Goal: Find specific page/section: Find specific page/section

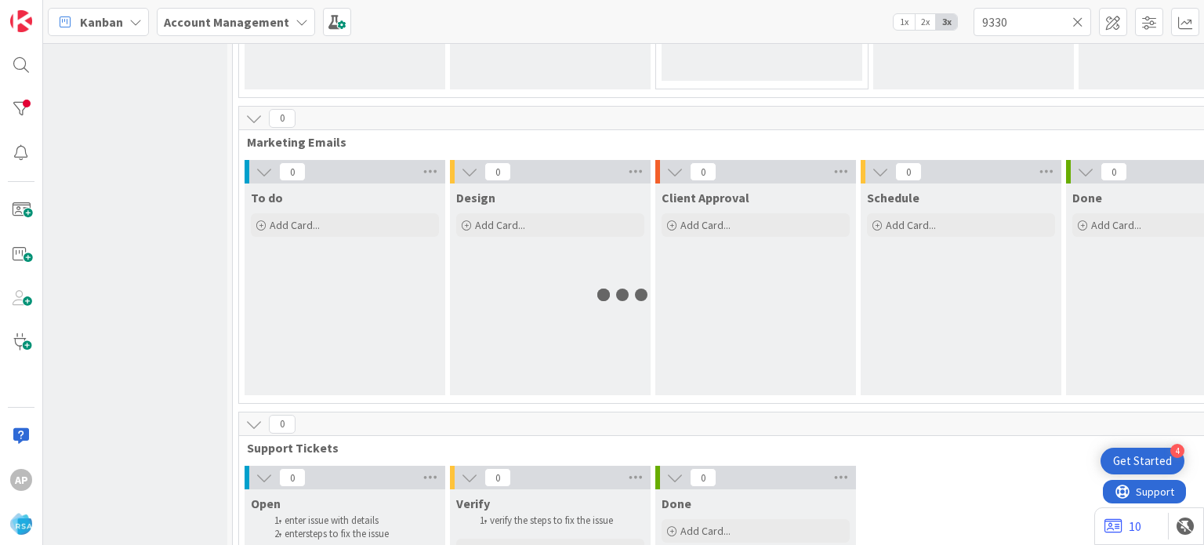
scroll to position [1185, 22]
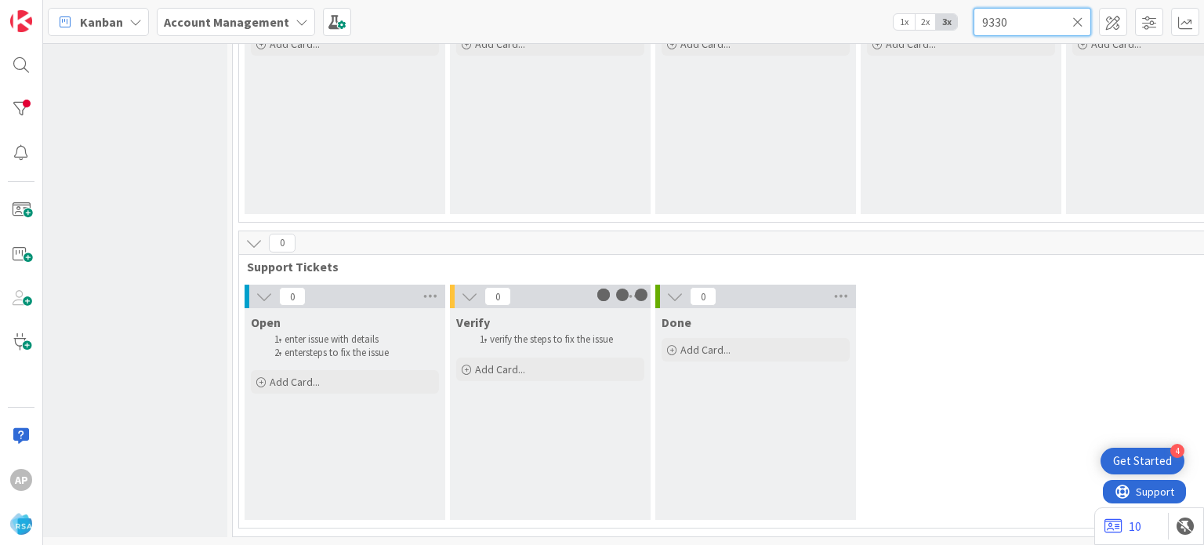
click at [1013, 27] on input "9330" at bounding box center [1033, 22] width 118 height 28
click at [1006, 27] on input "93446" at bounding box center [1033, 22] width 118 height 28
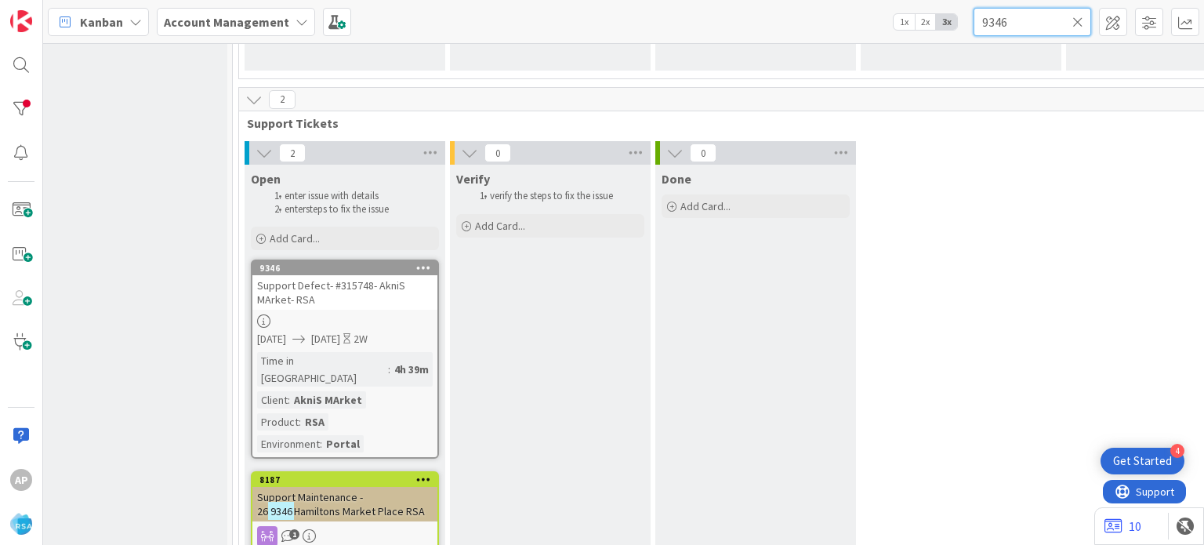
scroll to position [1320, 22]
click at [314, 279] on span "Support Defect- #315748- AkniS MArket- RSA" at bounding box center [331, 292] width 148 height 28
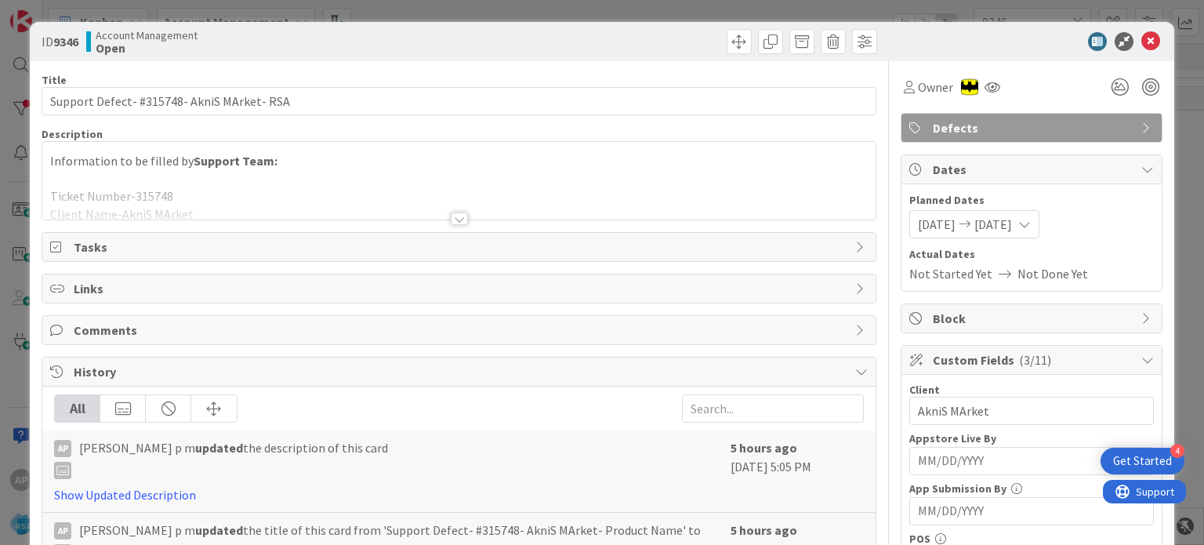
click at [452, 212] on div at bounding box center [459, 218] width 17 height 13
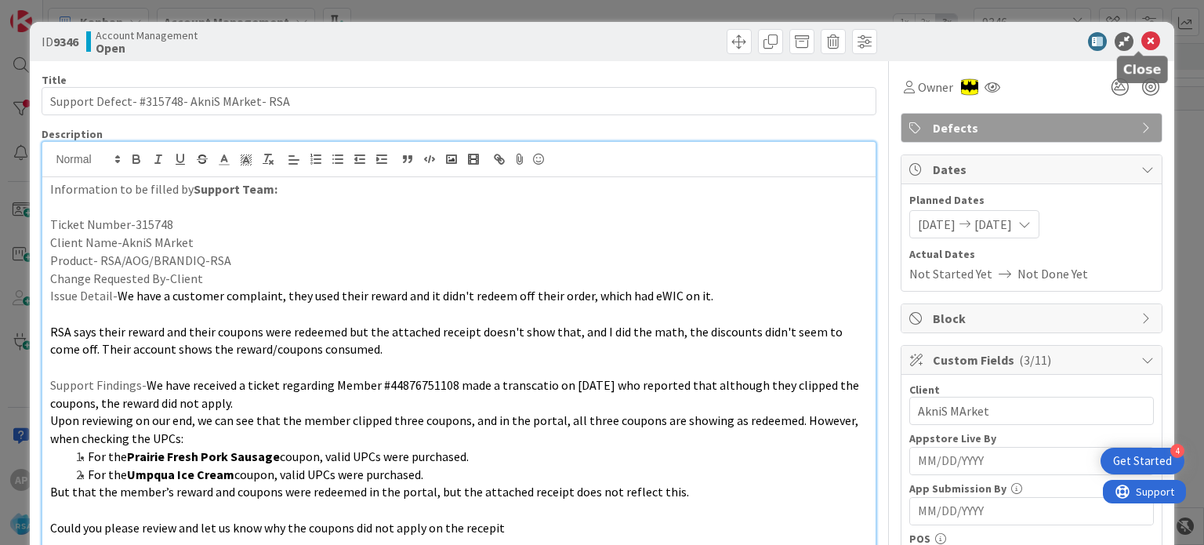
click at [1142, 43] on icon at bounding box center [1151, 41] width 19 height 19
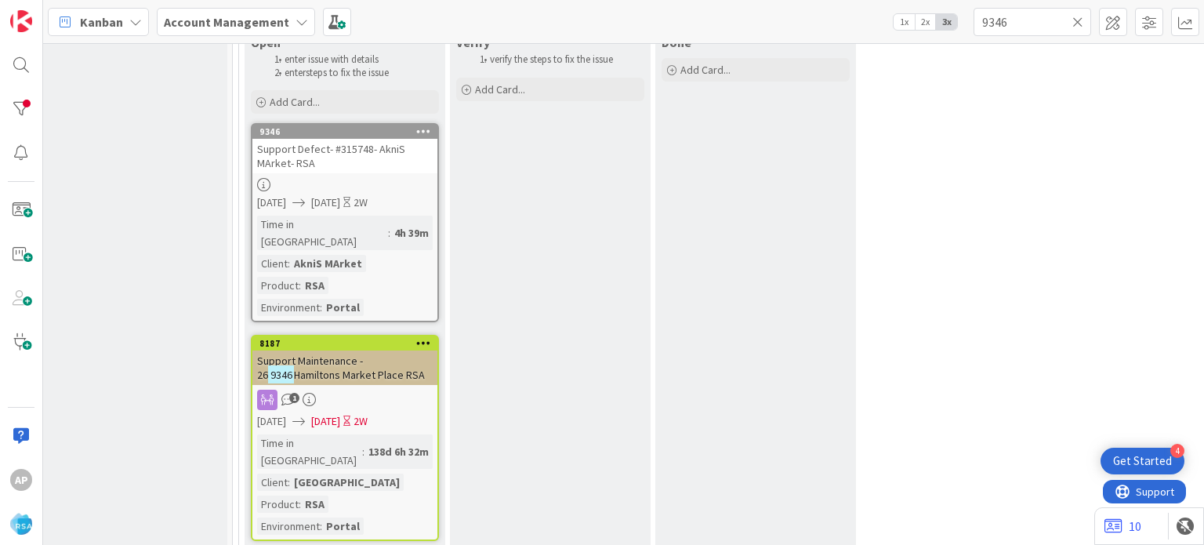
scroll to position [1454, 22]
click at [1001, 20] on input "9346" at bounding box center [1033, 22] width 118 height 28
paste input "2"
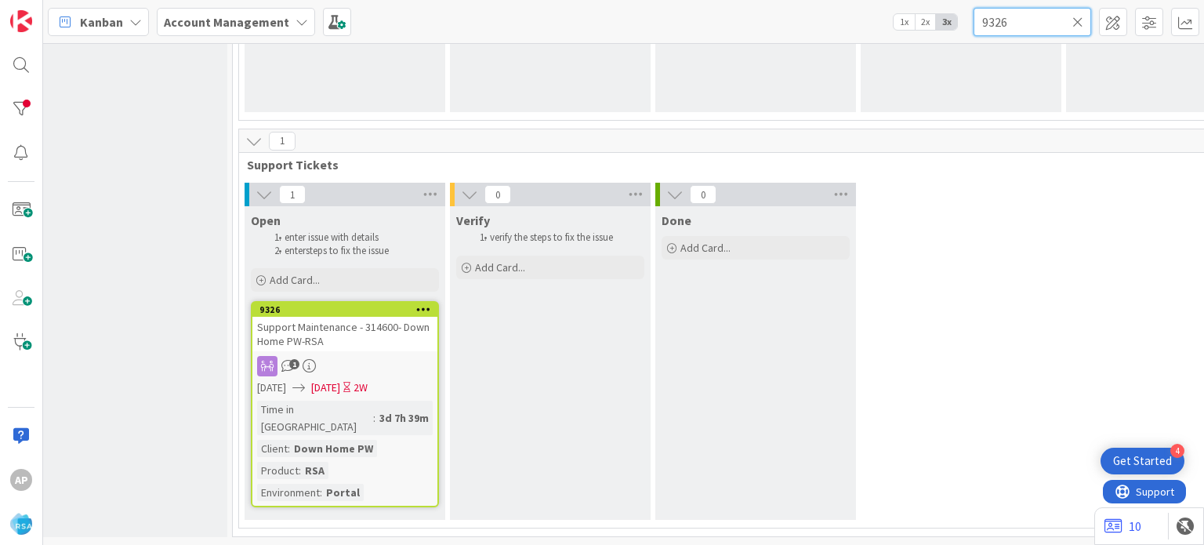
scroll to position [1269, 22]
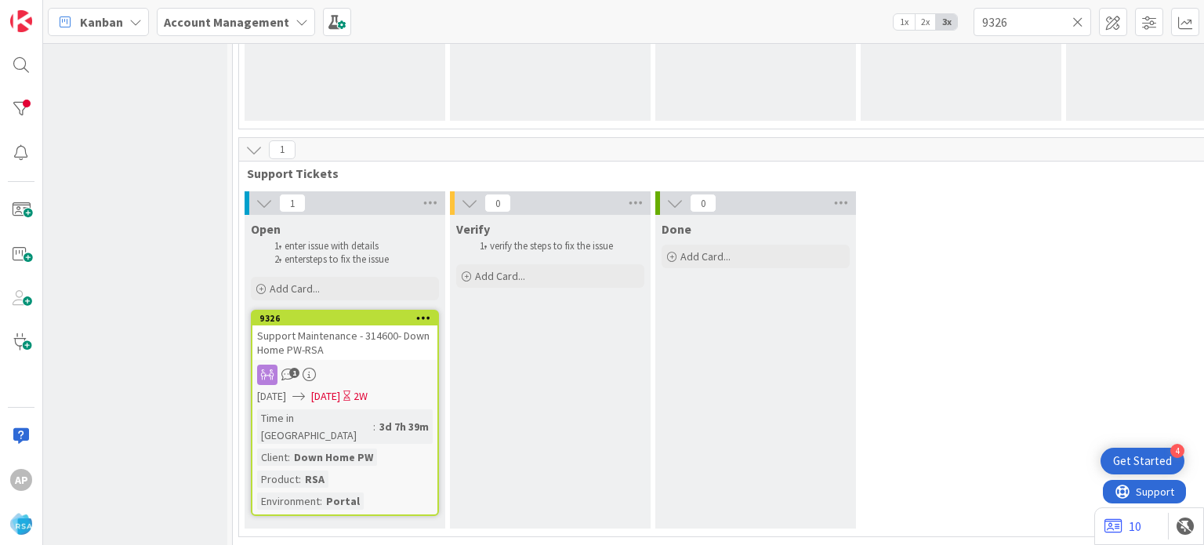
click at [387, 354] on div "Support Maintenance - 314600- Down Home PW-RSA" at bounding box center [344, 342] width 185 height 34
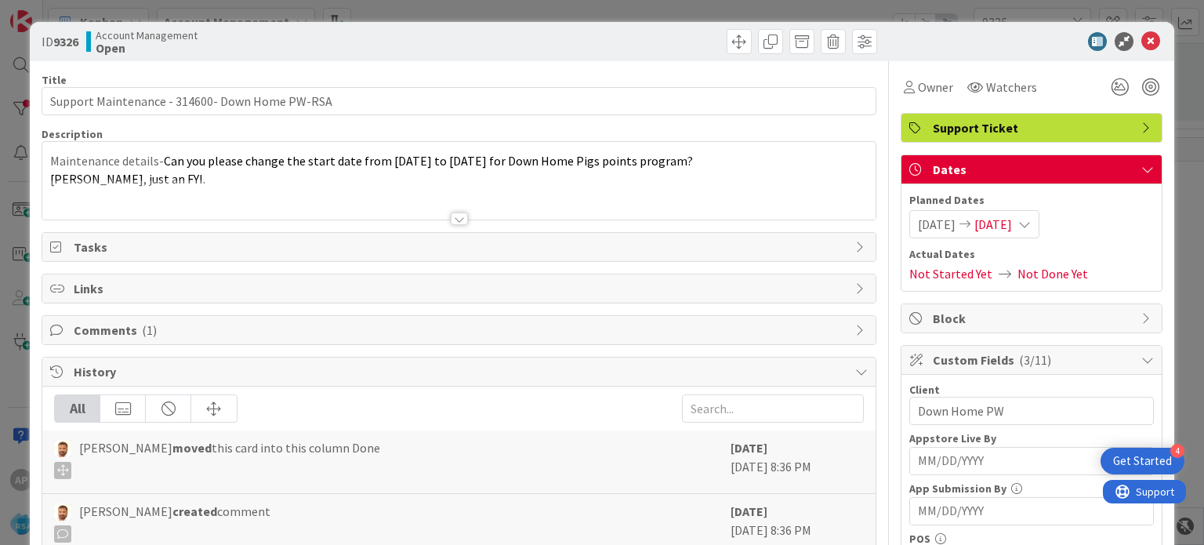
click at [488, 316] on div "Comments ( 1 )" at bounding box center [458, 330] width 833 height 28
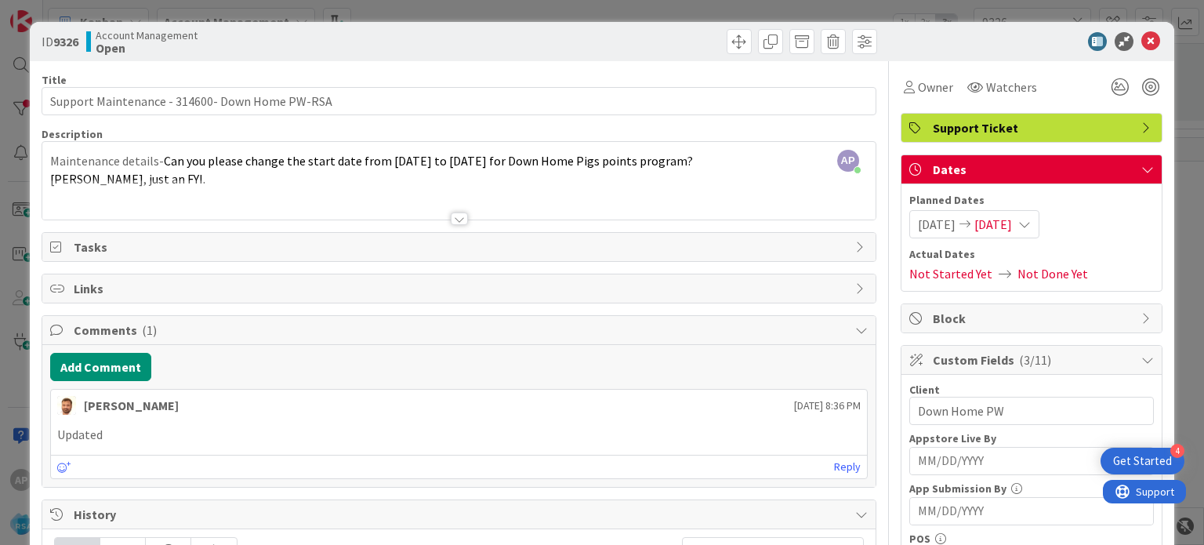
click at [448, 204] on div at bounding box center [458, 200] width 833 height 40
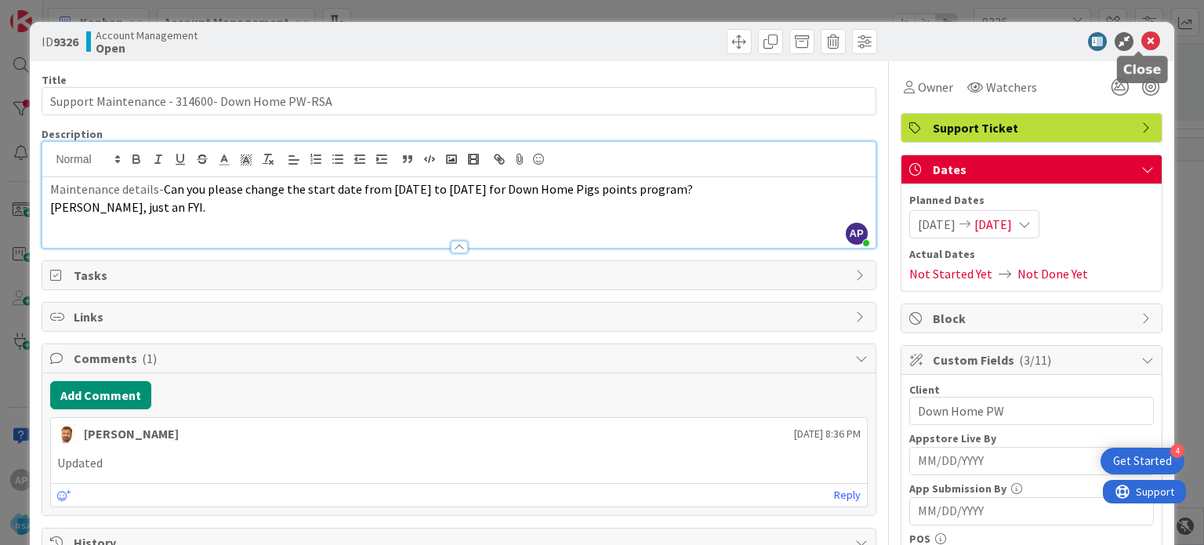
click at [1142, 37] on icon at bounding box center [1151, 41] width 19 height 19
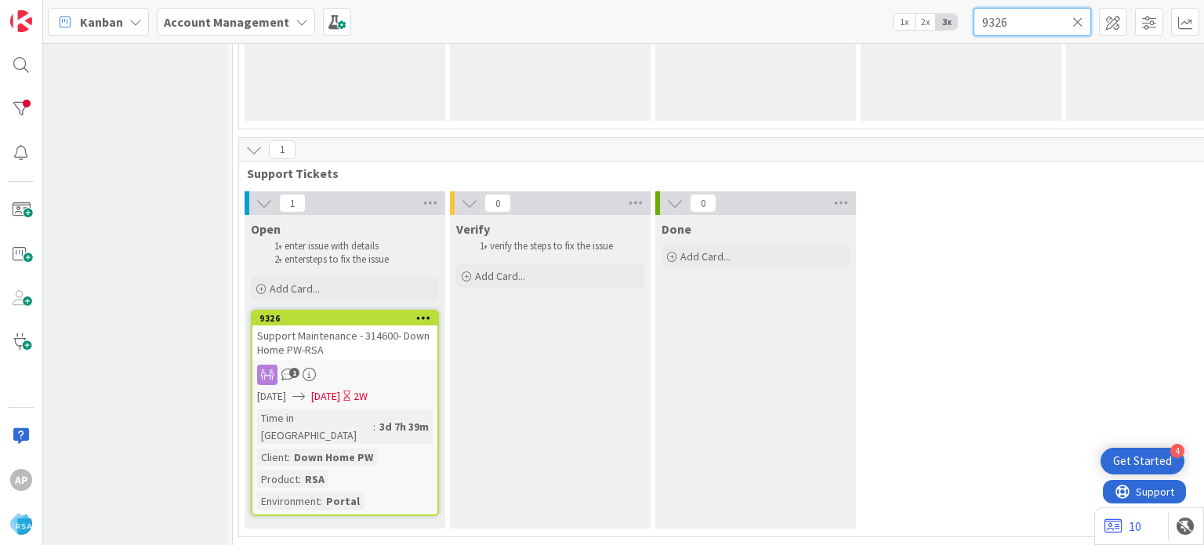
click at [1015, 34] on input "9326" at bounding box center [1033, 22] width 118 height 28
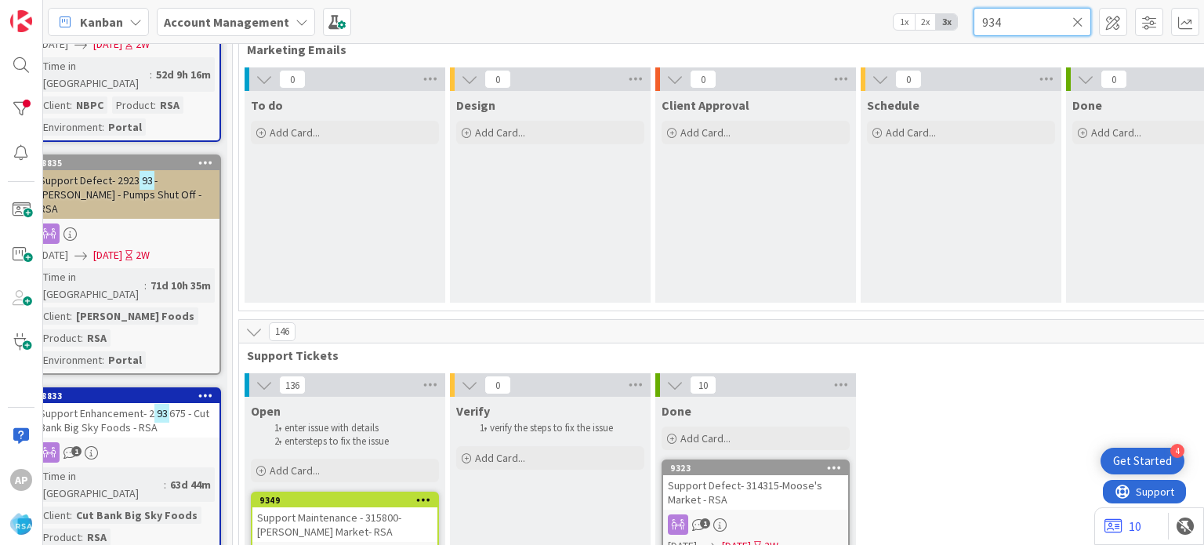
scroll to position [1454, 22]
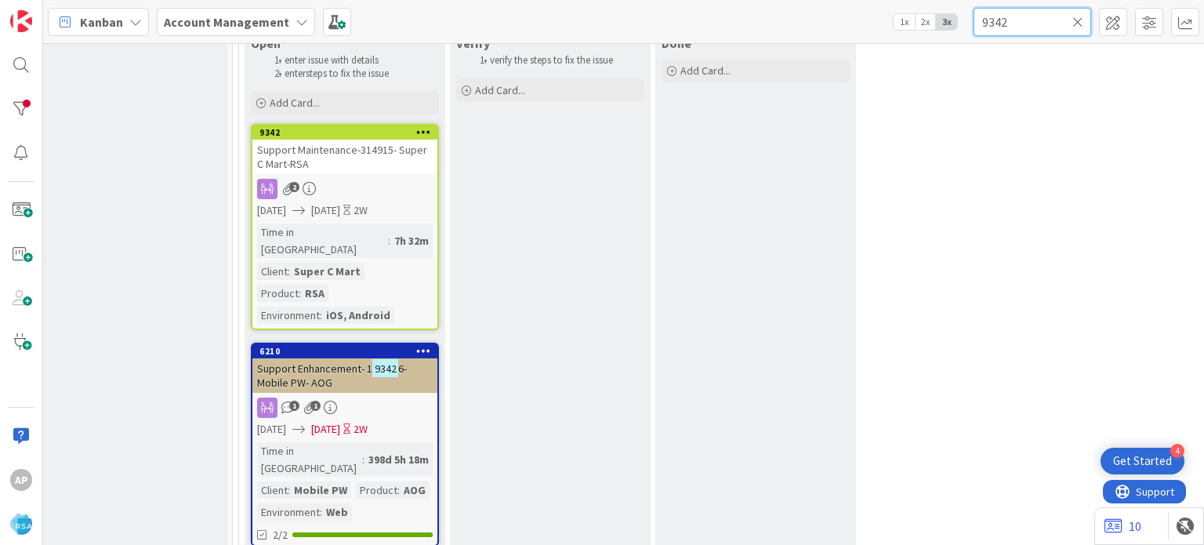
type input "9342"
click at [343, 191] on div "2" at bounding box center [344, 189] width 185 height 20
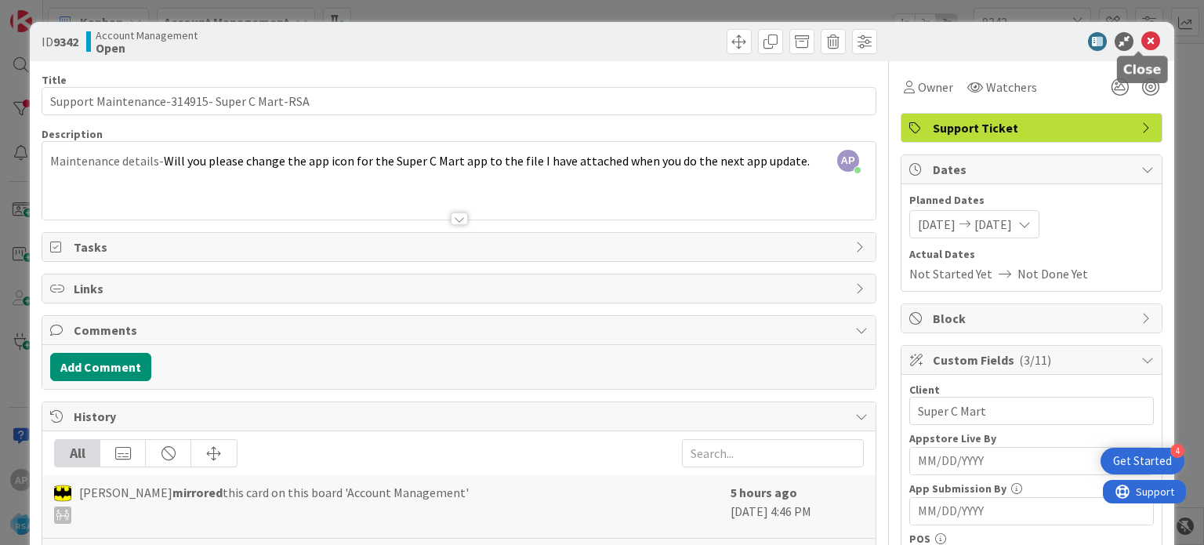
click at [1142, 34] on icon at bounding box center [1151, 41] width 19 height 19
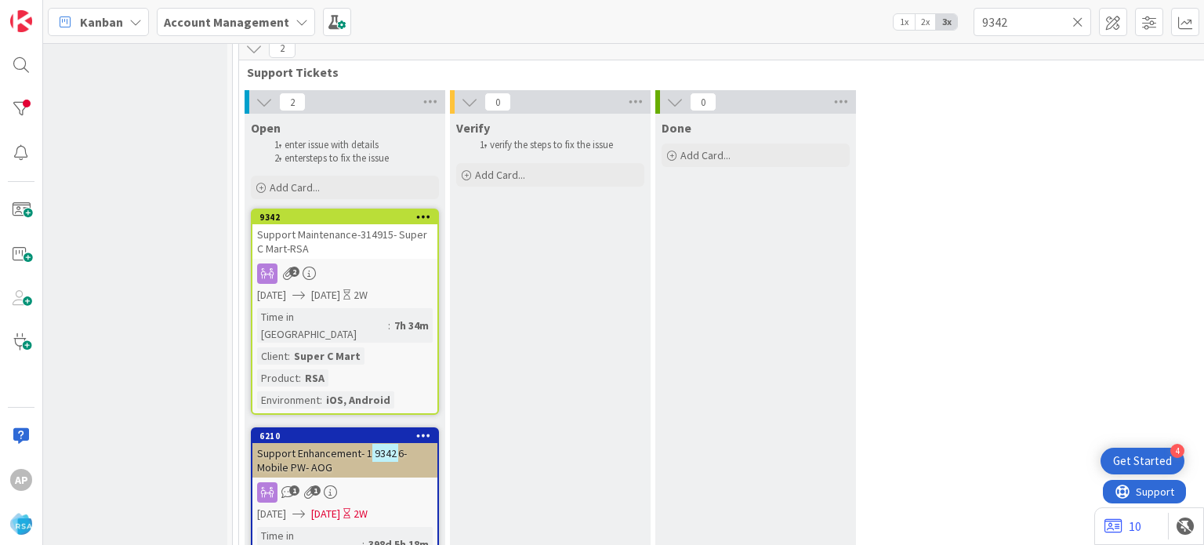
click at [1077, 16] on icon at bounding box center [1078, 22] width 11 height 14
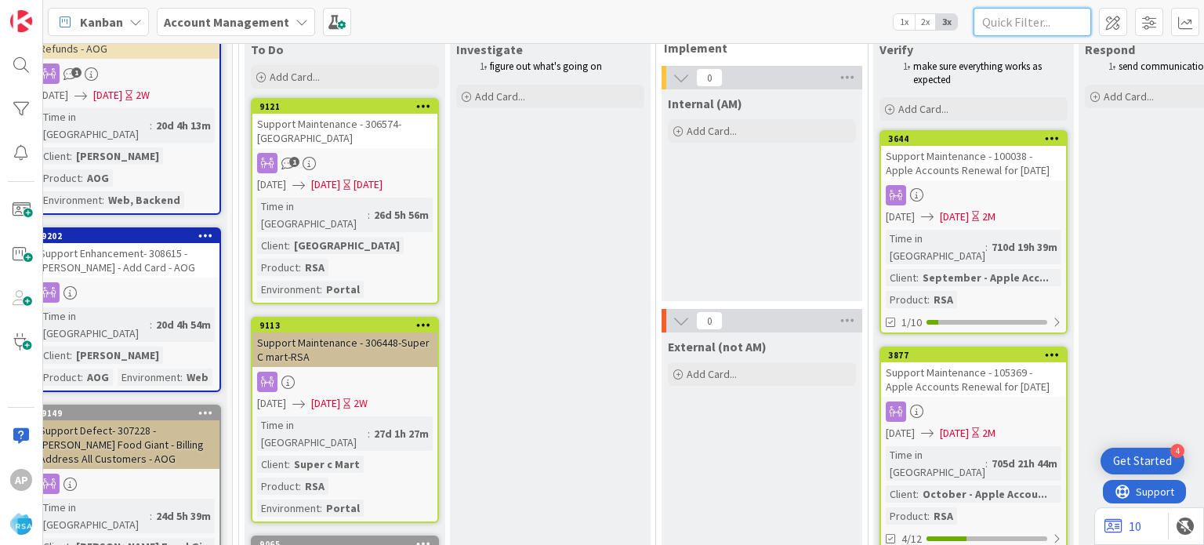
click at [1043, 26] on input "text" at bounding box center [1033, 22] width 118 height 28
click at [1026, 20] on input "text" at bounding box center [1033, 22] width 118 height 28
type input "9346"
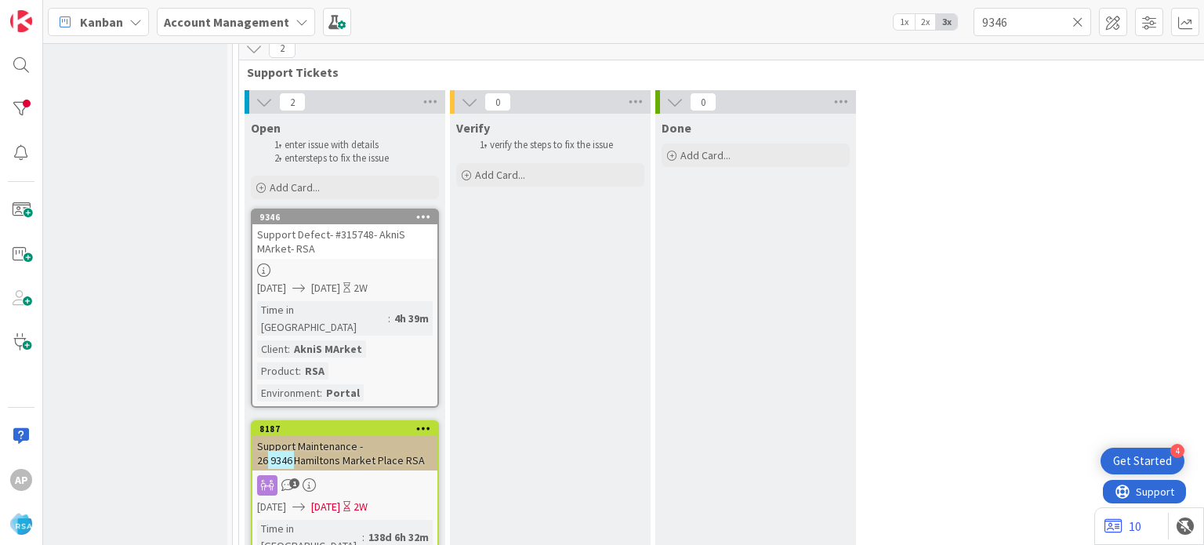
click at [333, 250] on div "Support Defect- #315748- AkniS MArket- RSA" at bounding box center [344, 241] width 185 height 34
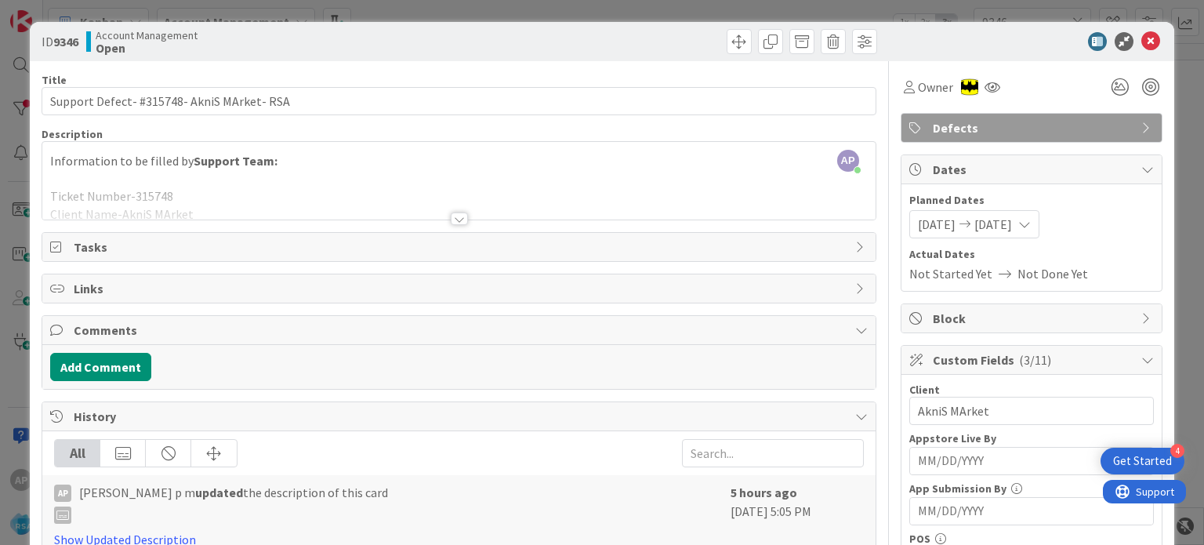
click at [452, 214] on div at bounding box center [459, 218] width 17 height 13
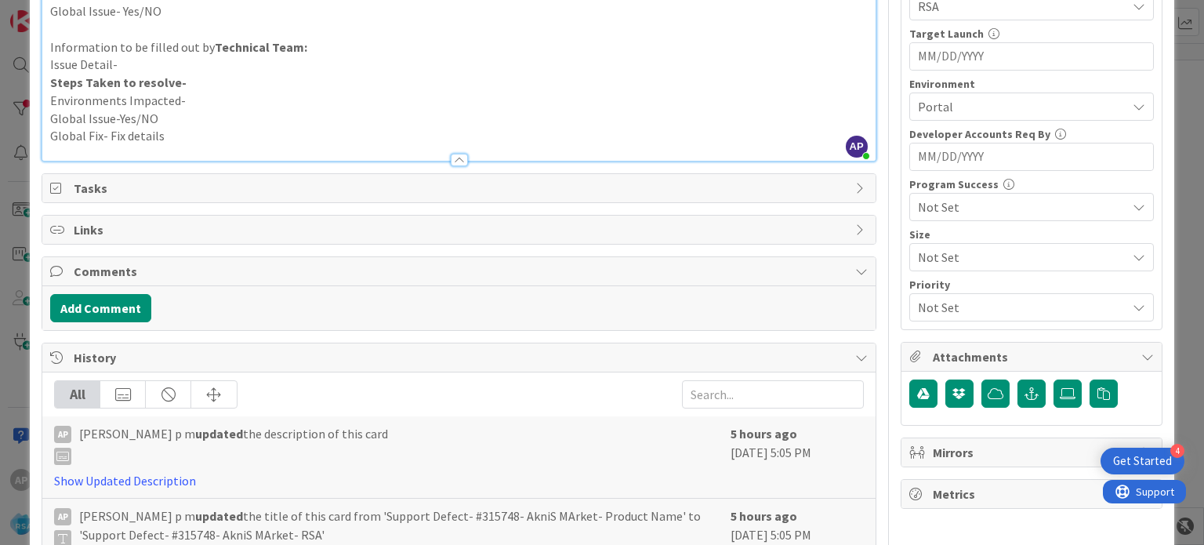
scroll to position [851, 0]
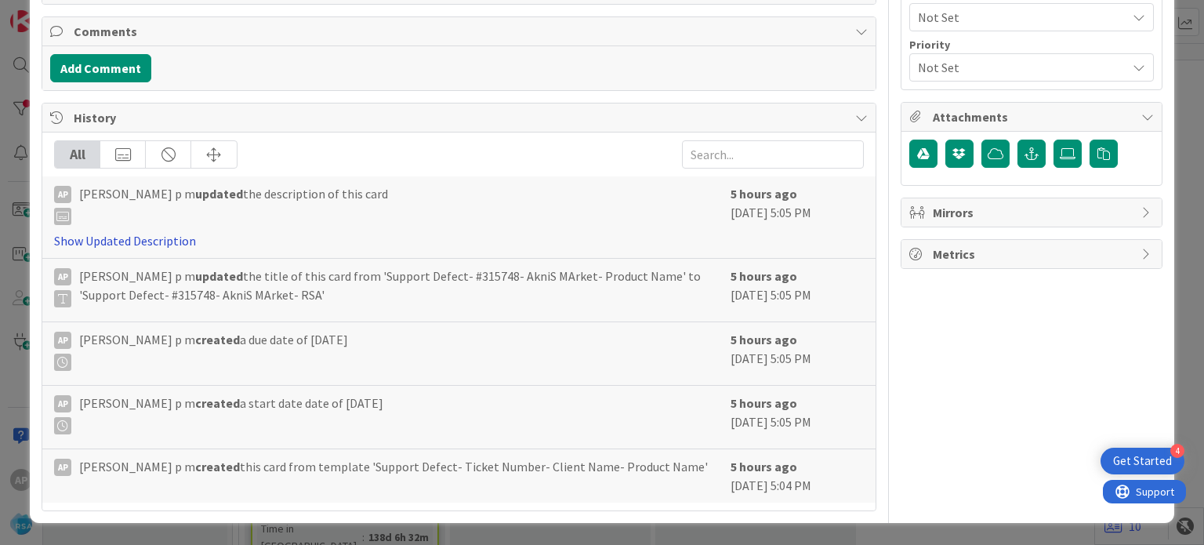
click at [125, 234] on link "Show Updated Description" at bounding box center [125, 241] width 142 height 16
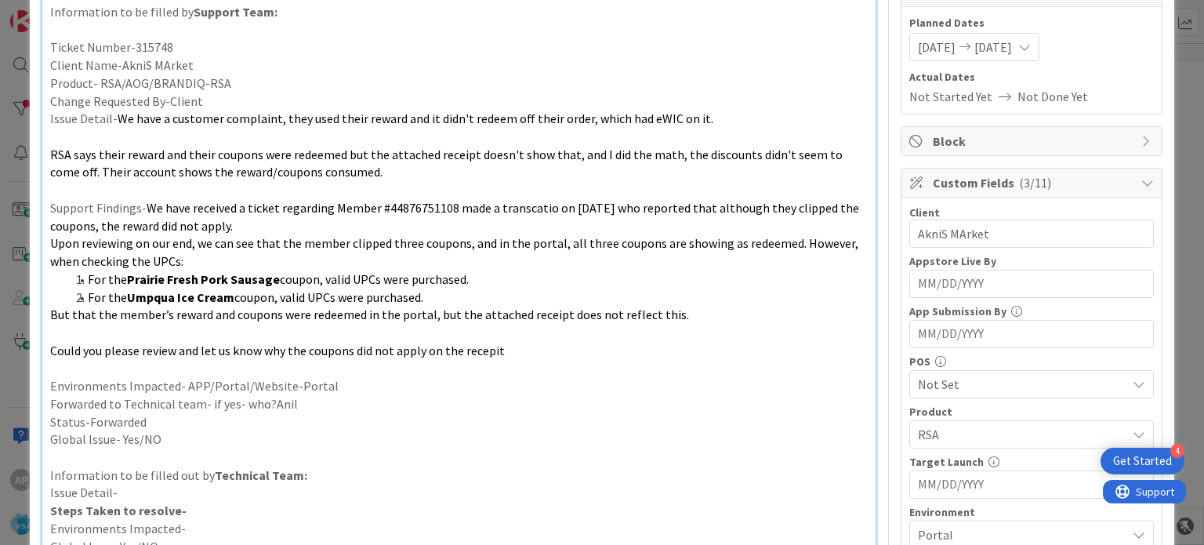
scroll to position [0, 0]
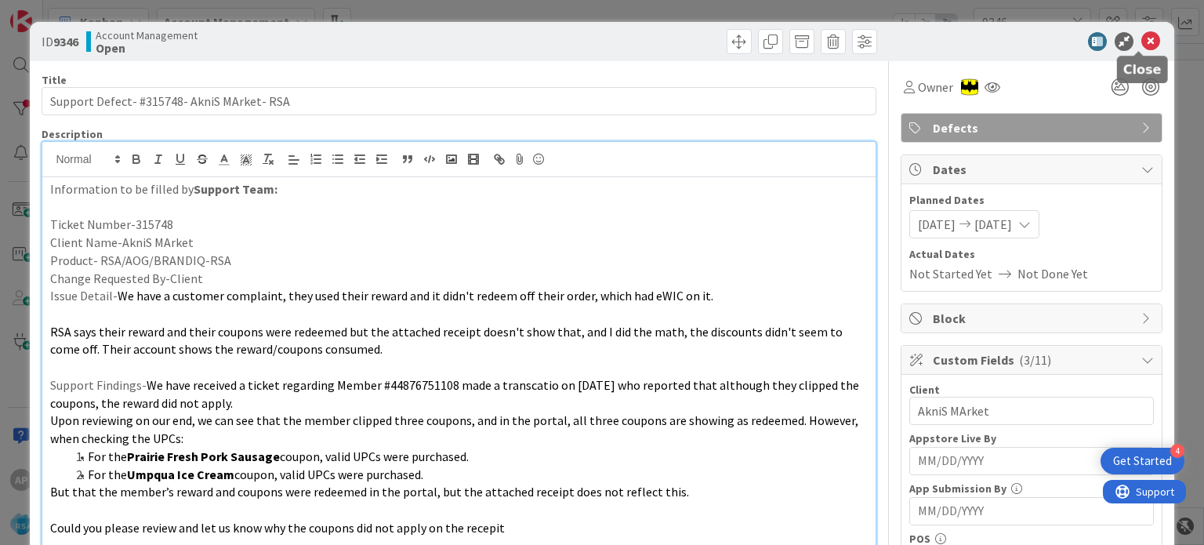
click at [1142, 40] on icon at bounding box center [1151, 41] width 19 height 19
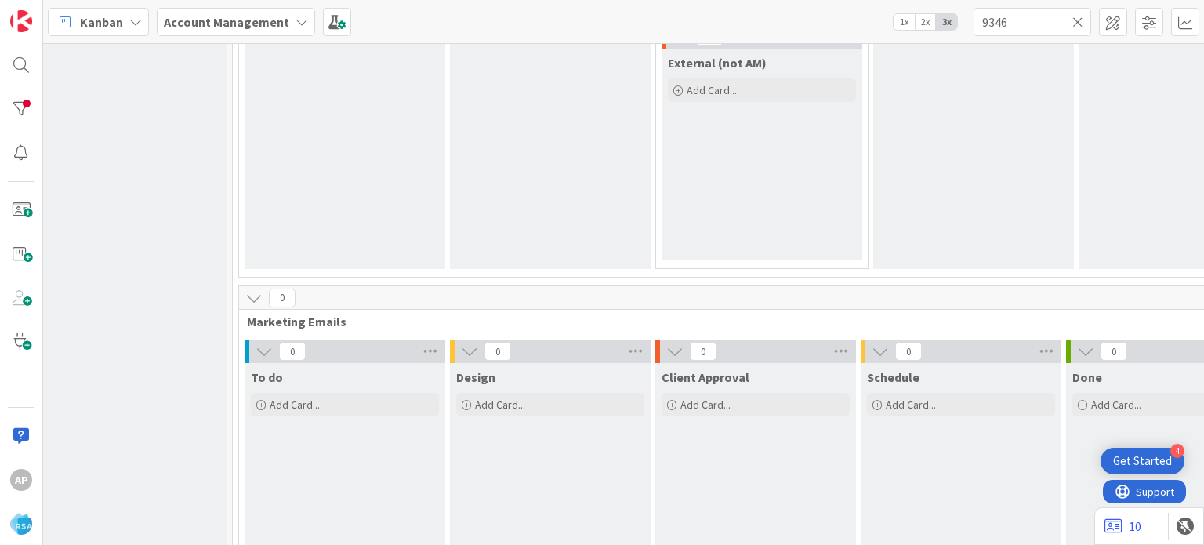
scroll to position [1038, 22]
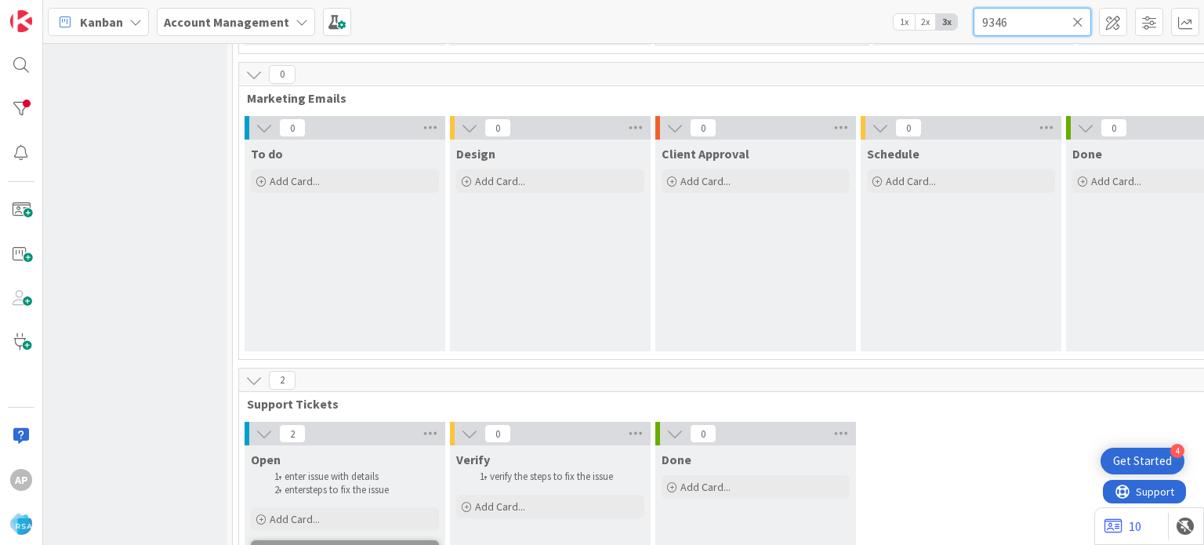
click at [993, 24] on input "9346" at bounding box center [1033, 22] width 118 height 28
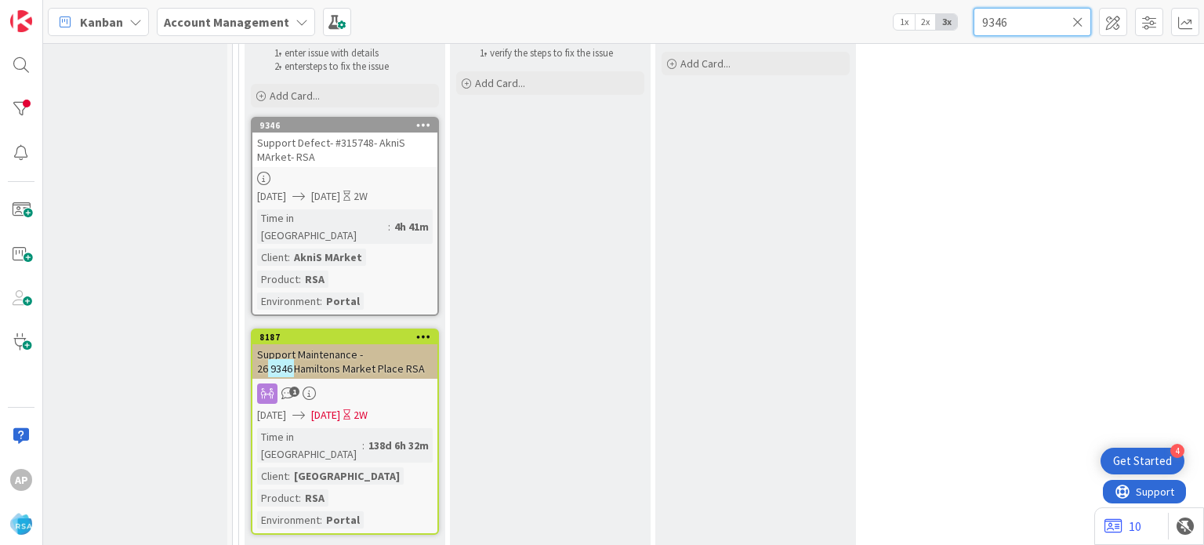
scroll to position [1461, 22]
click at [318, 200] on div "09/29/2025 10/10/2025 2W" at bounding box center [347, 196] width 180 height 16
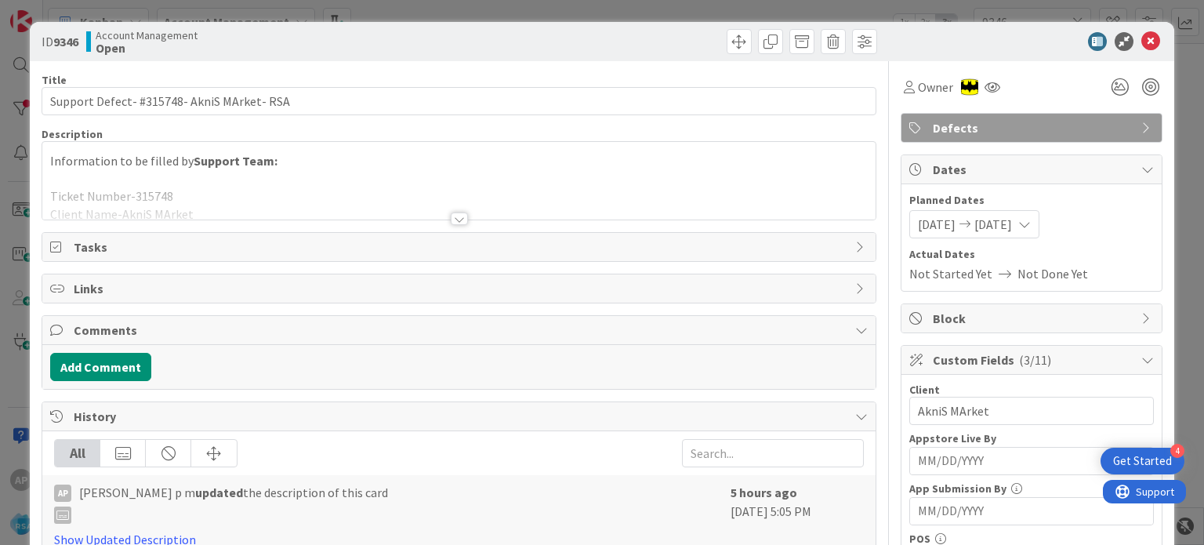
click at [452, 220] on div at bounding box center [459, 218] width 17 height 13
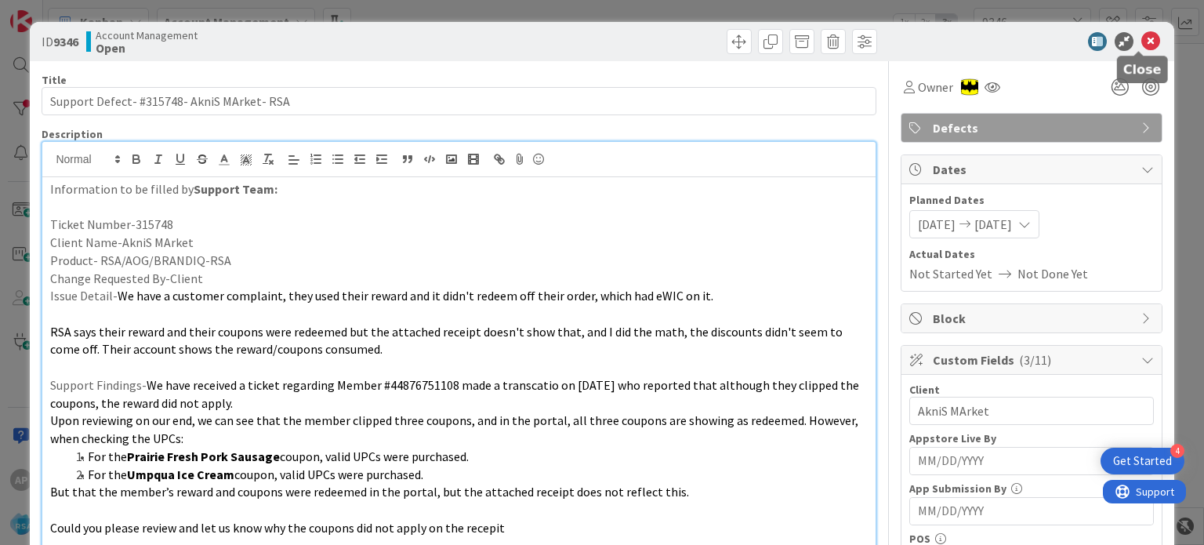
click at [1142, 38] on icon at bounding box center [1151, 41] width 19 height 19
